Goal: Transaction & Acquisition: Download file/media

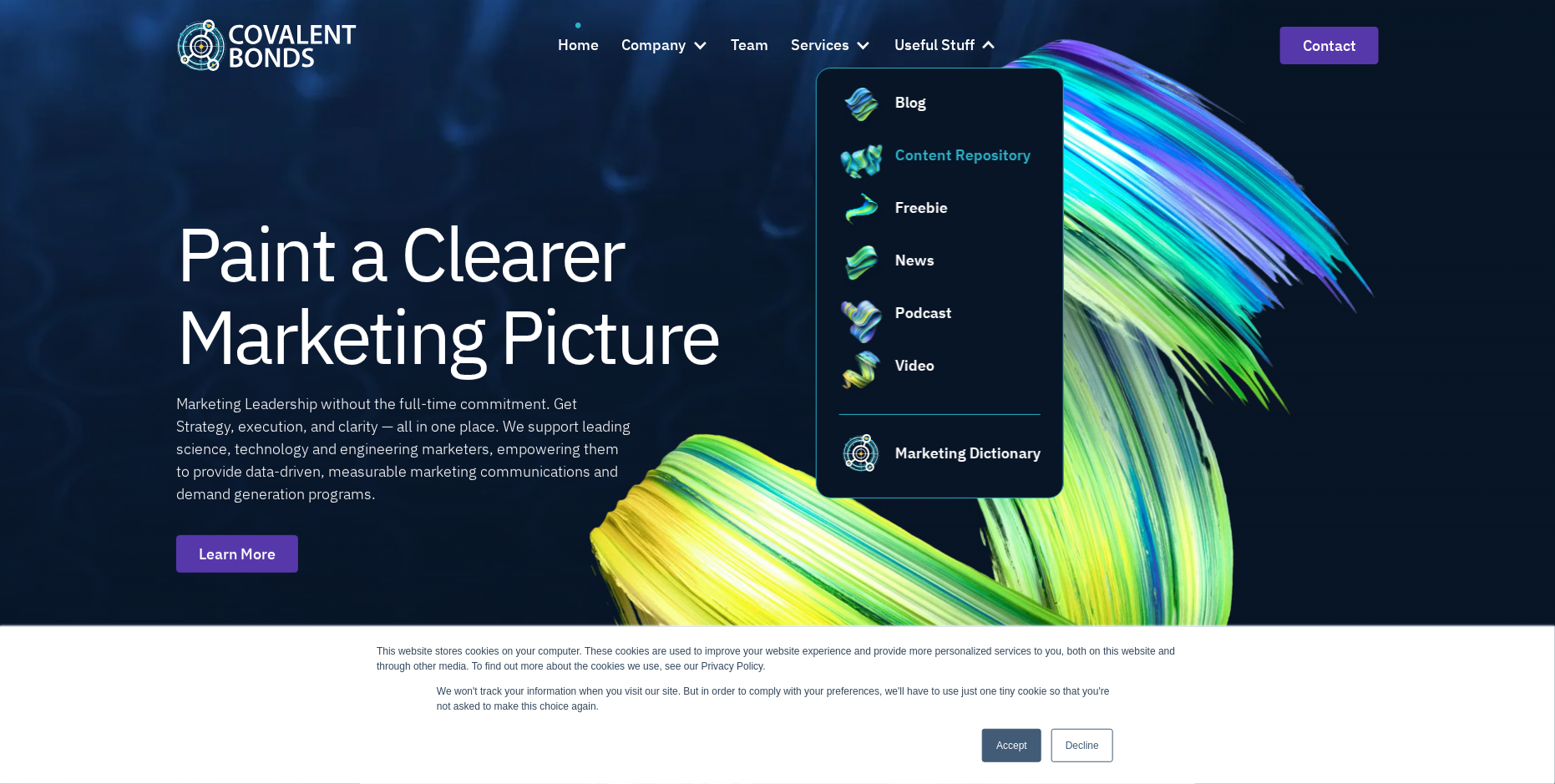
click at [928, 152] on div "Content Repository" at bounding box center [962, 154] width 135 height 22
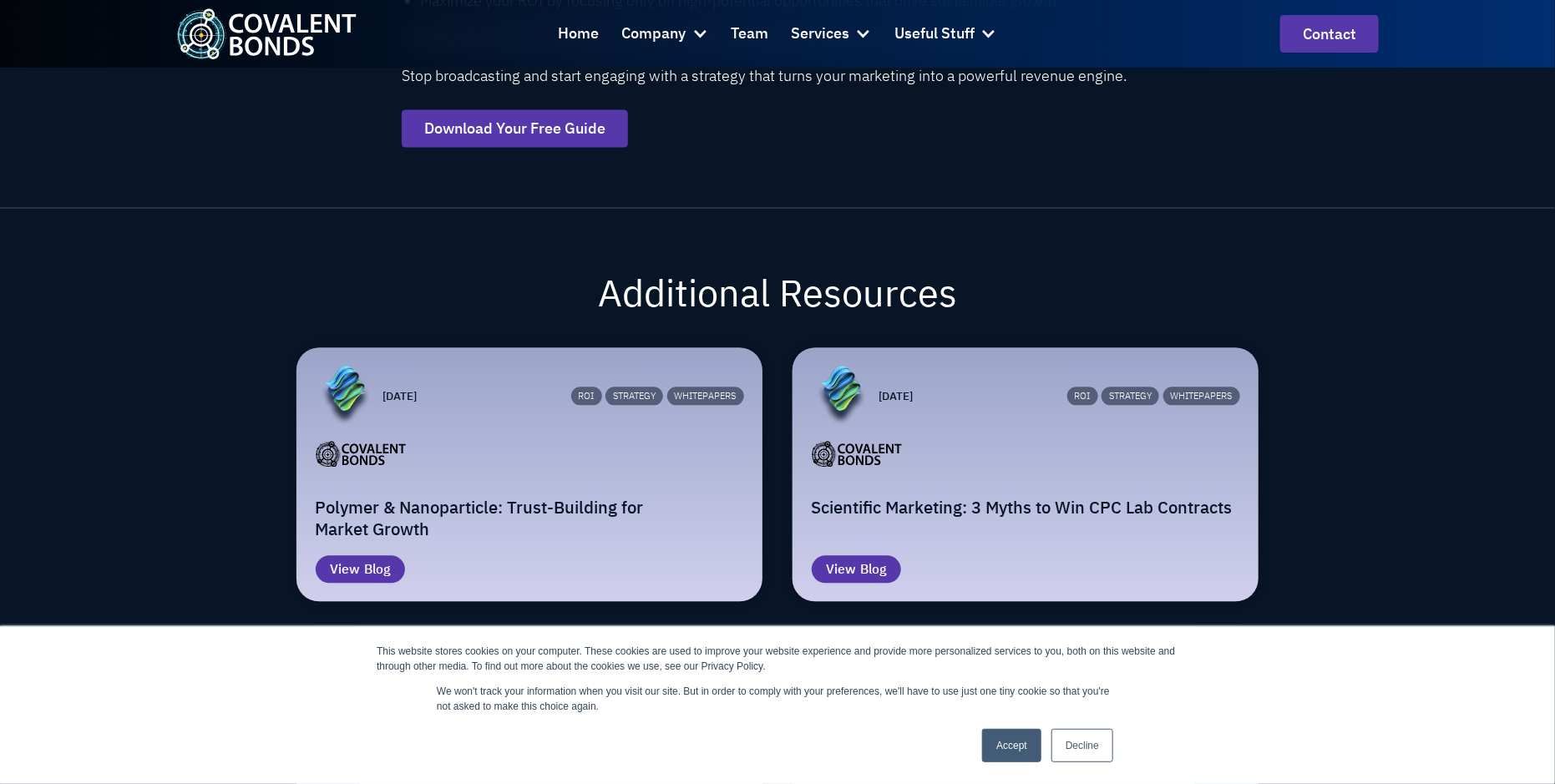
scroll to position [1566, 0]
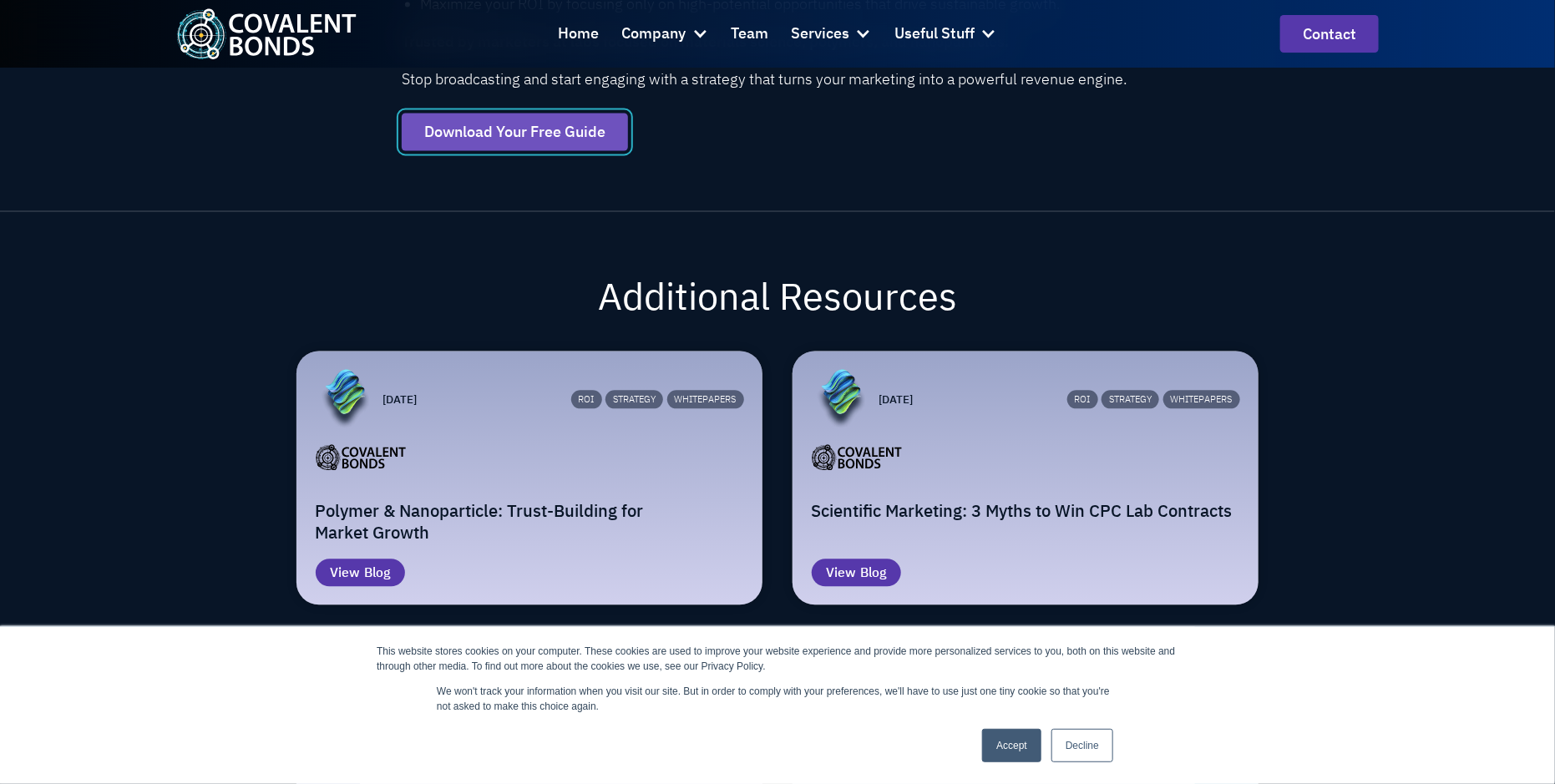
click at [552, 150] on link "Download Your Free Guide" at bounding box center [514, 131] width 226 height 38
